Goal: Task Accomplishment & Management: Use online tool/utility

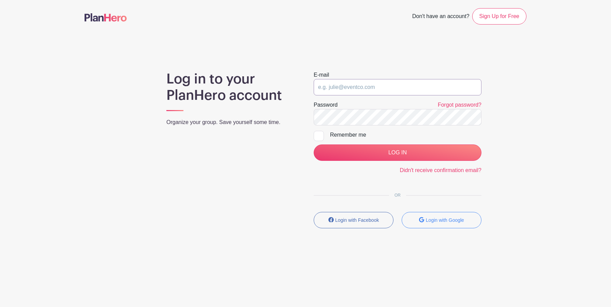
click at [368, 88] on input "email" at bounding box center [398, 87] width 168 height 16
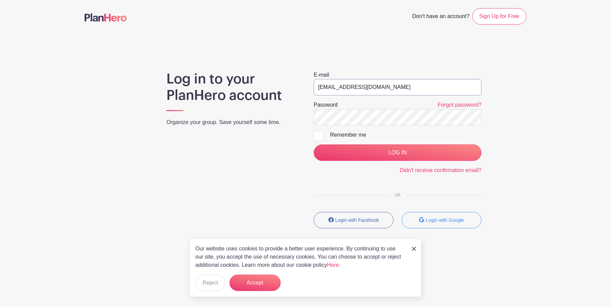
type input "[EMAIL_ADDRESS][DOMAIN_NAME]"
click at [314, 145] on input "LOG IN" at bounding box center [398, 153] width 168 height 16
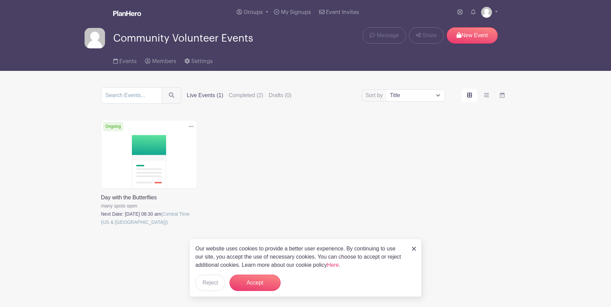
click at [101, 226] on link at bounding box center [101, 226] width 0 height 0
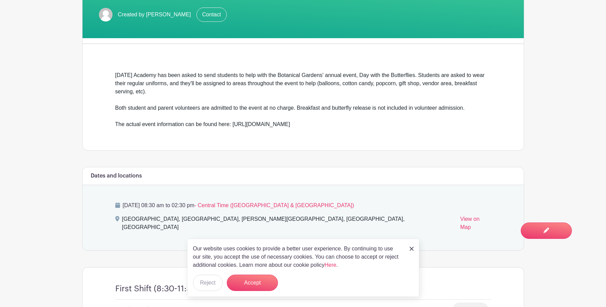
scroll to position [169, 0]
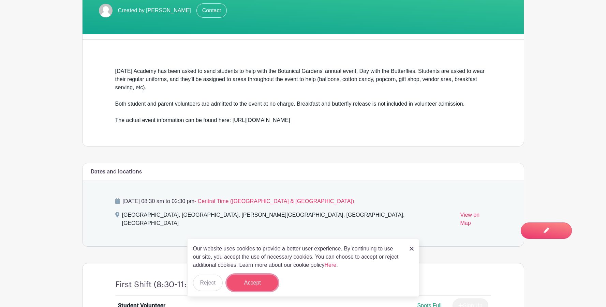
click at [249, 287] on button "Accept" at bounding box center [252, 283] width 51 height 16
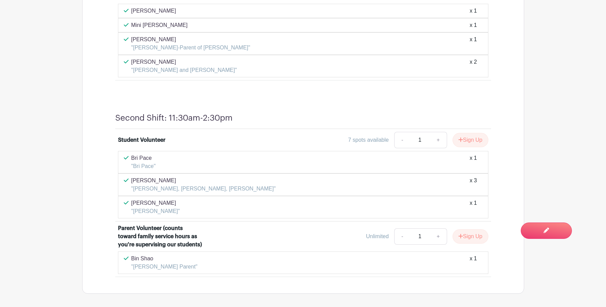
scroll to position [749, 0]
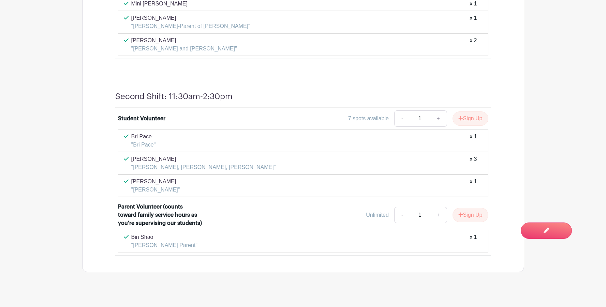
click at [101, 149] on div "Student Volunteer 7 spots available - 1 + Sign Up Bri Pace "Bri Pace" x 1 [PERS…" at bounding box center [303, 182] width 408 height 148
